Goal: Information Seeking & Learning: Learn about a topic

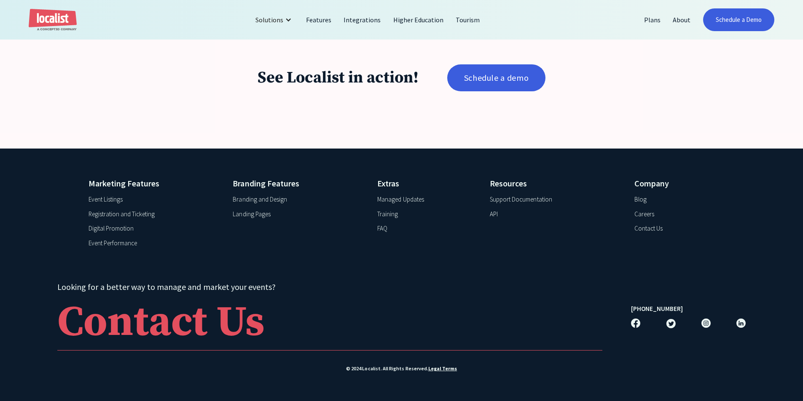
scroll to position [1692, 0]
click at [495, 214] on div "API" at bounding box center [494, 215] width 8 height 10
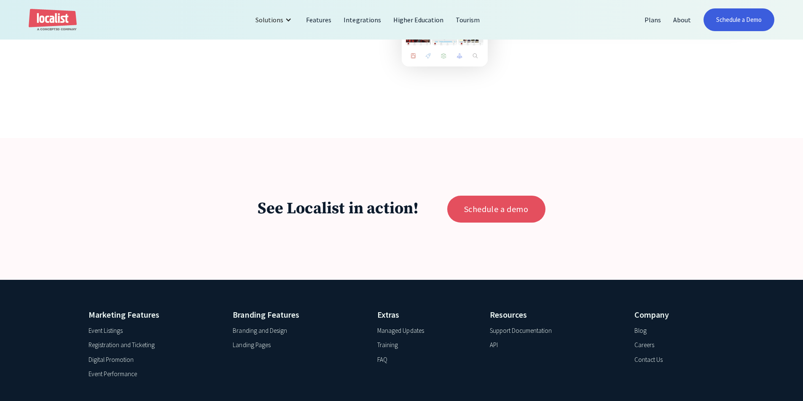
scroll to position [1517, 0]
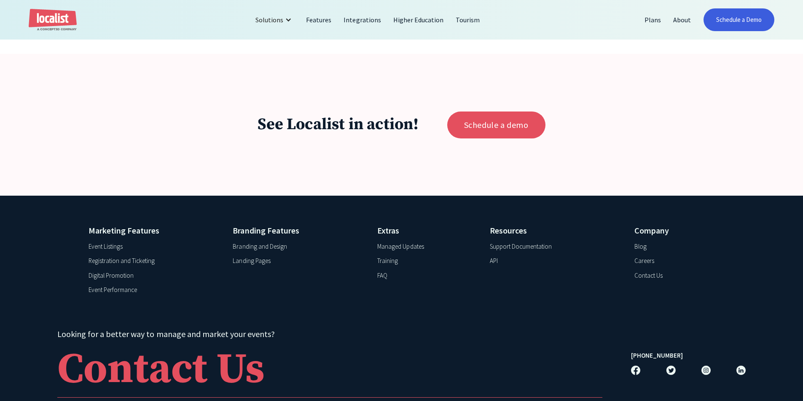
click at [499, 252] on div "Support Documentation" at bounding box center [521, 247] width 62 height 10
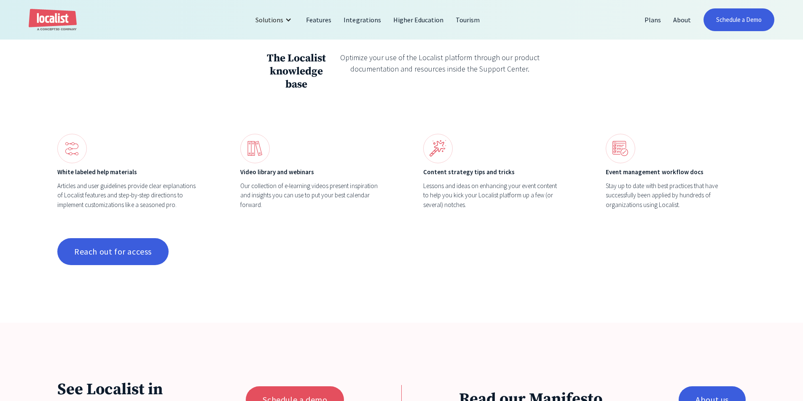
click at [72, 147] on img at bounding box center [71, 148] width 29 height 29
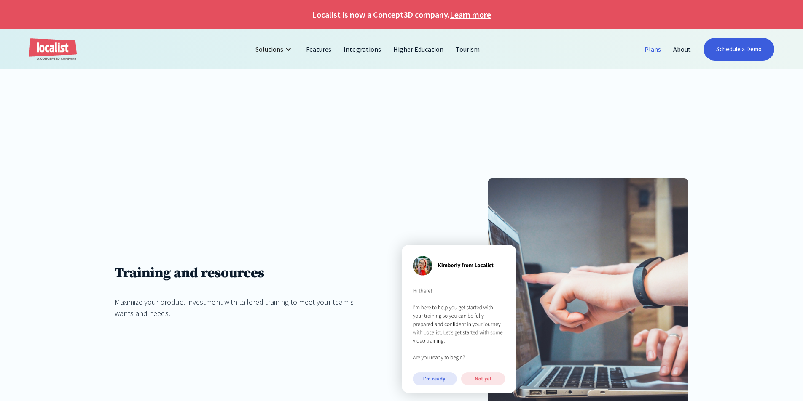
click at [654, 53] on link "Plans" at bounding box center [652, 49] width 29 height 20
